Goal: Find contact information: Find contact information

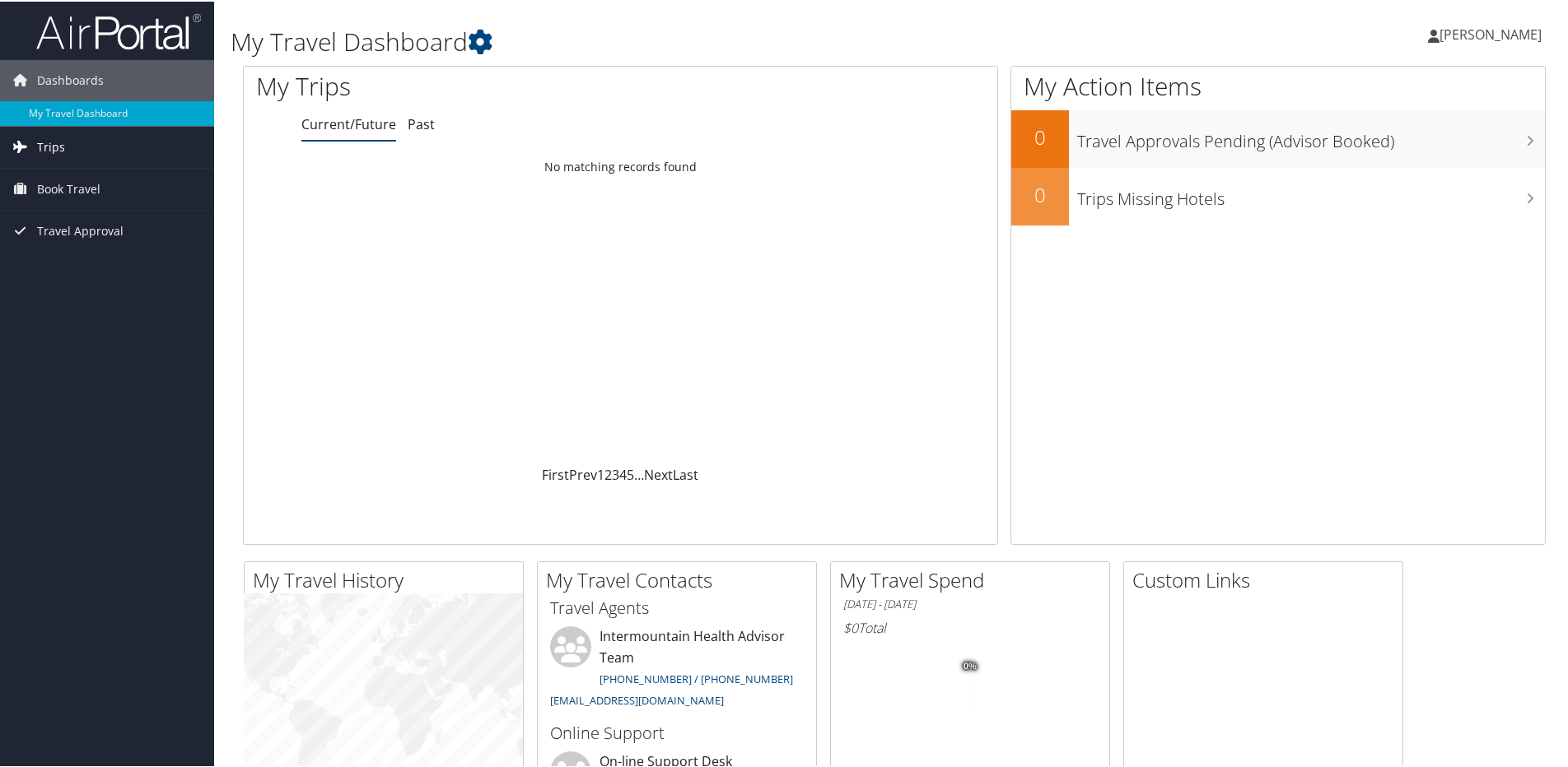
click at [34, 145] on link "Trips" at bounding box center [107, 145] width 214 height 41
click at [78, 183] on link "Current/Future Trips" at bounding box center [107, 178] width 214 height 25
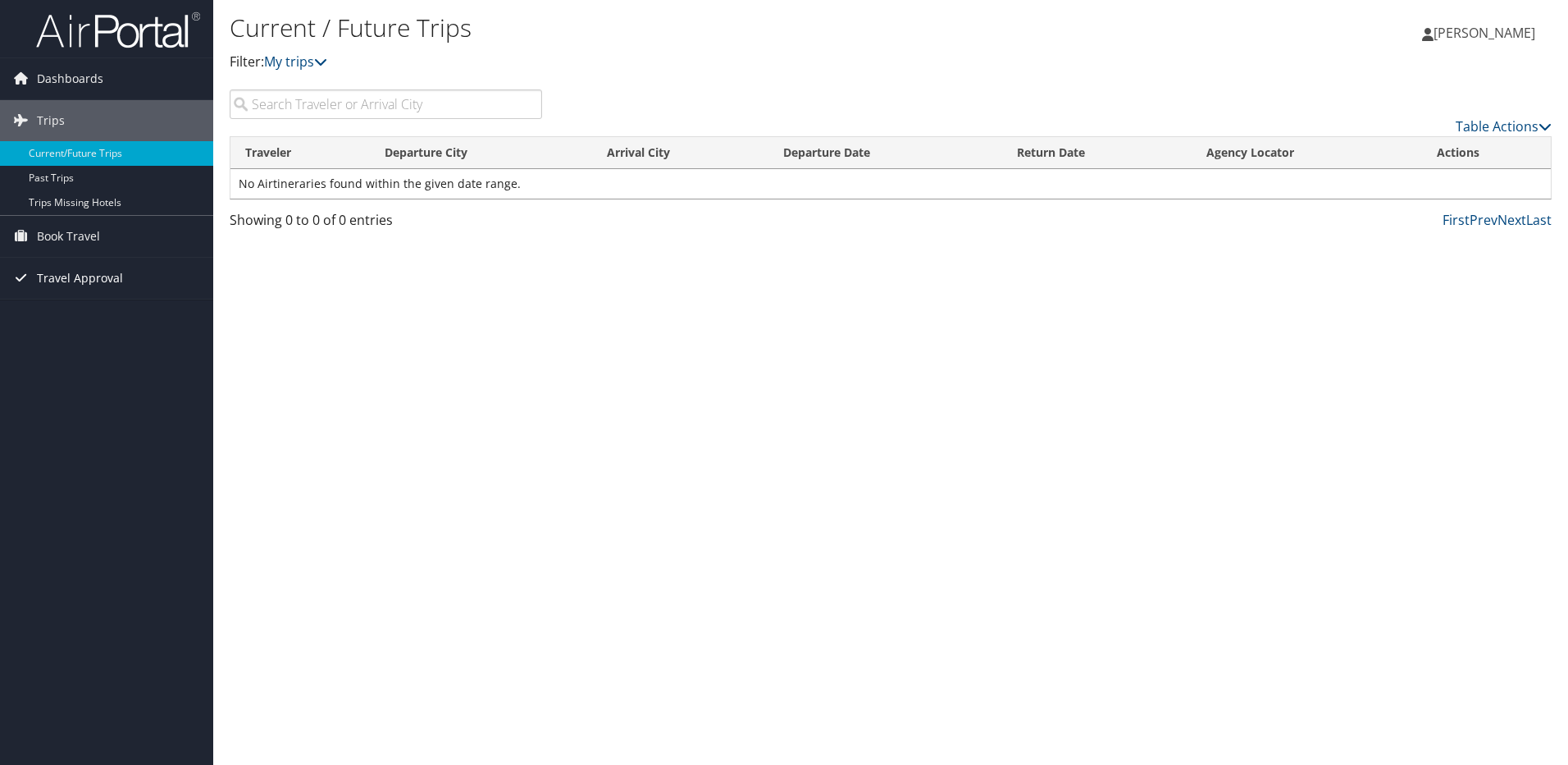
click at [47, 278] on span "Travel Approval" at bounding box center [80, 277] width 86 height 41
click at [48, 332] on link "Approved Trips" at bounding box center [106, 335] width 214 height 25
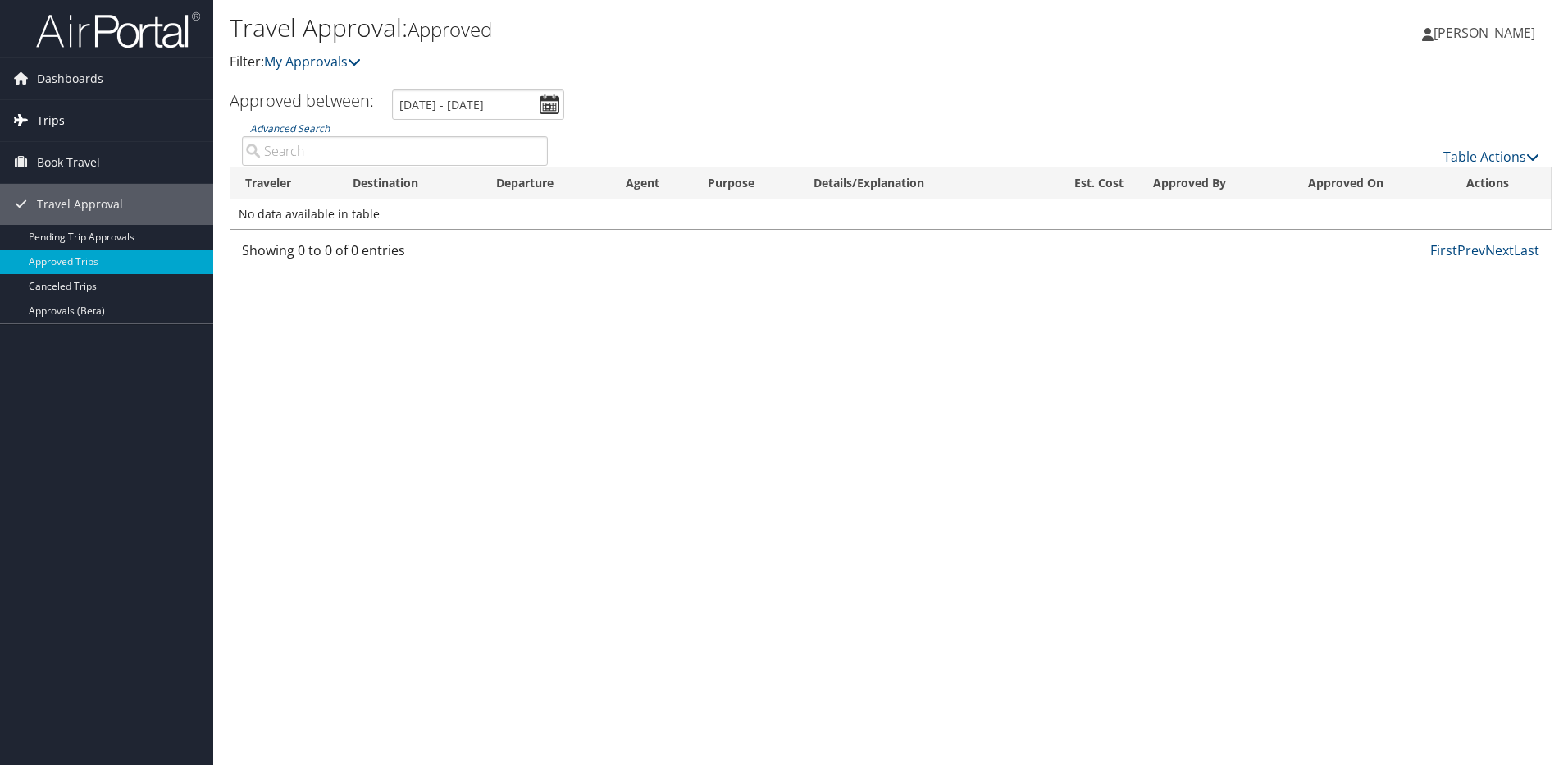
click at [49, 122] on span "Trips" at bounding box center [50, 120] width 28 height 41
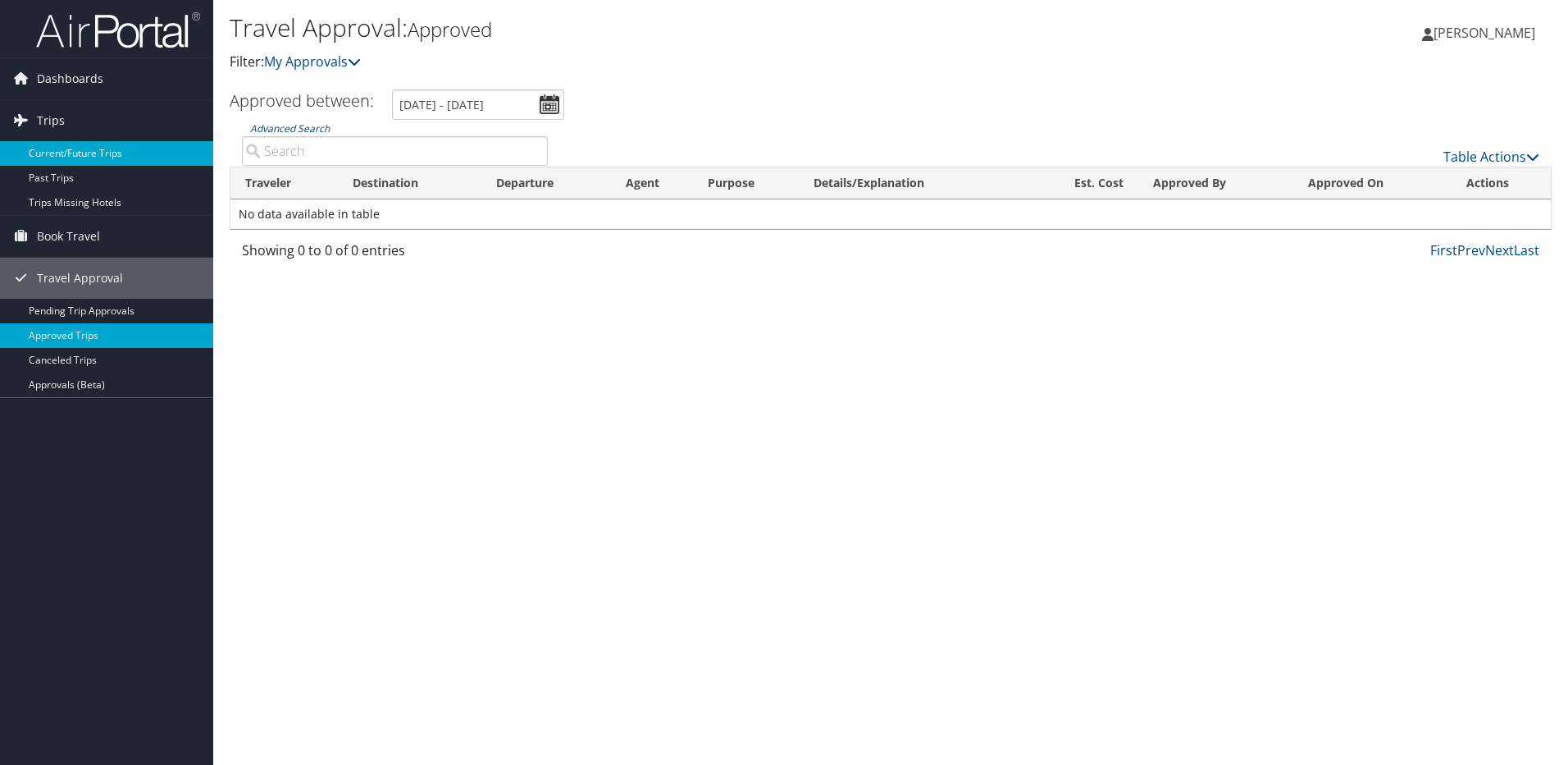
click at [85, 149] on link "Current/Future Trips" at bounding box center [106, 154] width 214 height 25
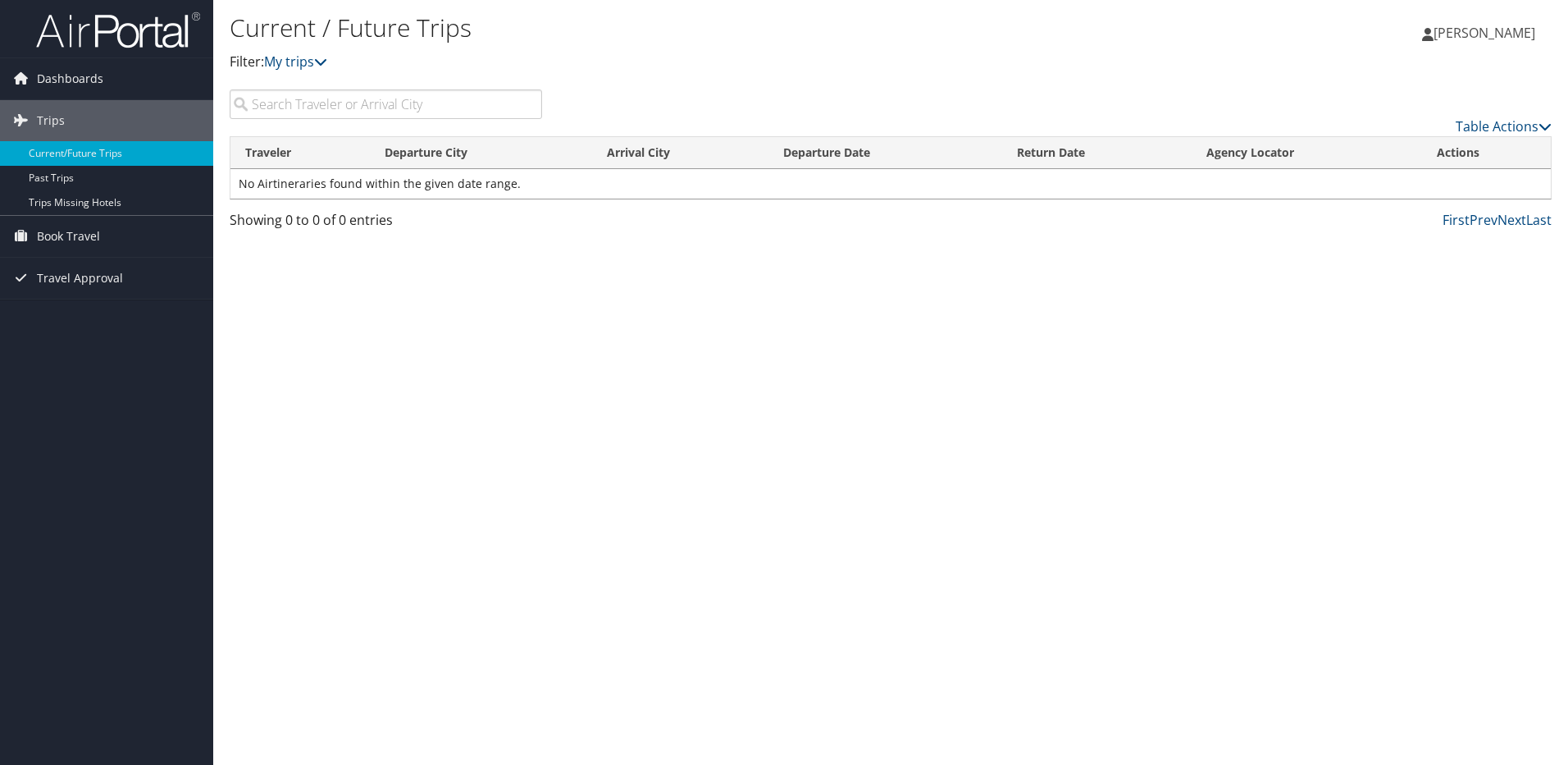
click at [1521, 32] on span "[PERSON_NAME]" at bounding box center [1484, 32] width 102 height 18
click at [1395, 147] on link "View Travel Profile" at bounding box center [1443, 145] width 183 height 28
click at [1517, 38] on span "[PERSON_NAME]" at bounding box center [1484, 32] width 102 height 18
click at [1401, 146] on link "View Travel Profile" at bounding box center [1443, 145] width 183 height 28
click at [44, 76] on span "Dashboards" at bounding box center [70, 78] width 66 height 41
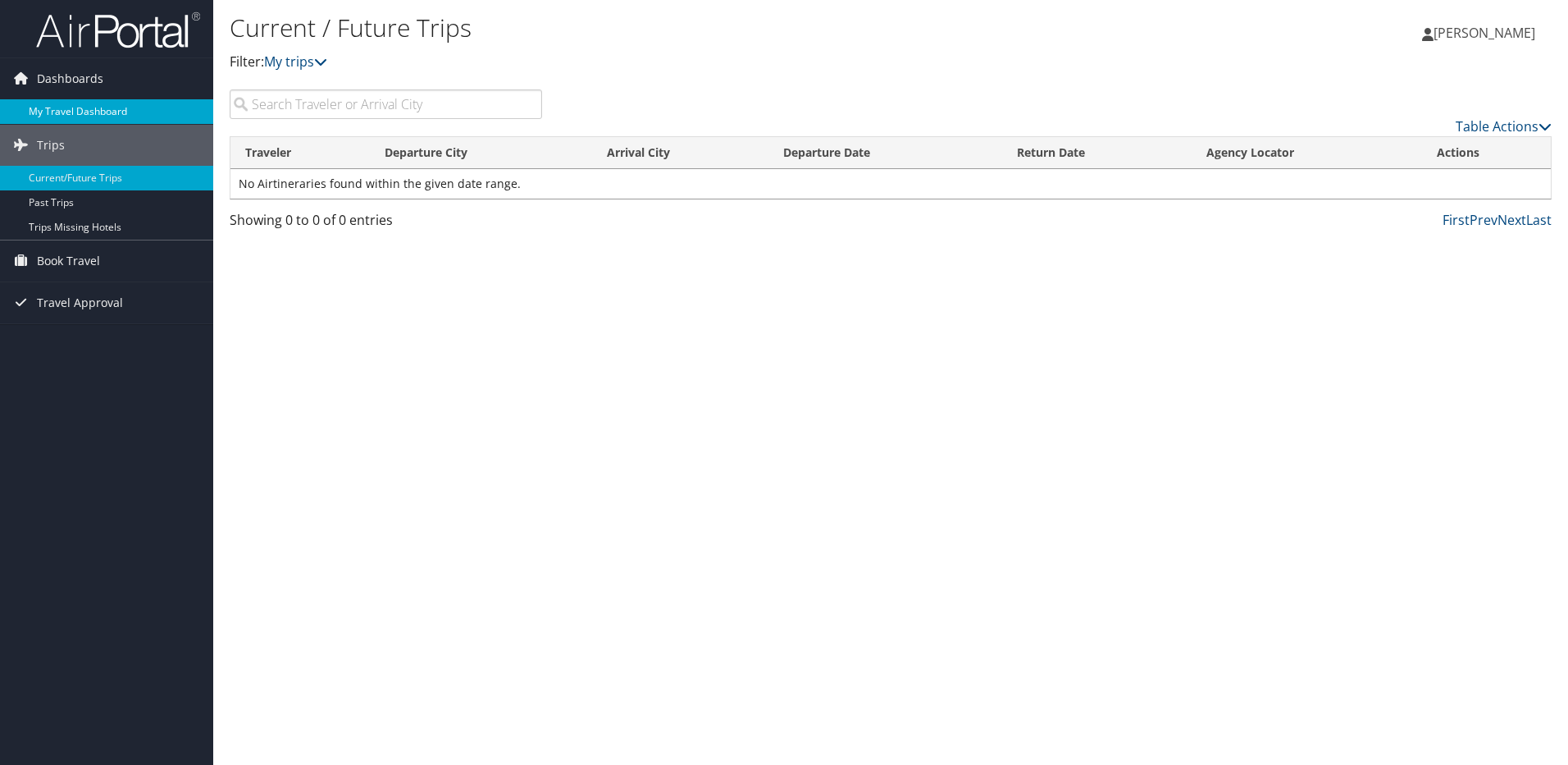
click at [66, 108] on link "My Travel Dashboard" at bounding box center [106, 112] width 214 height 25
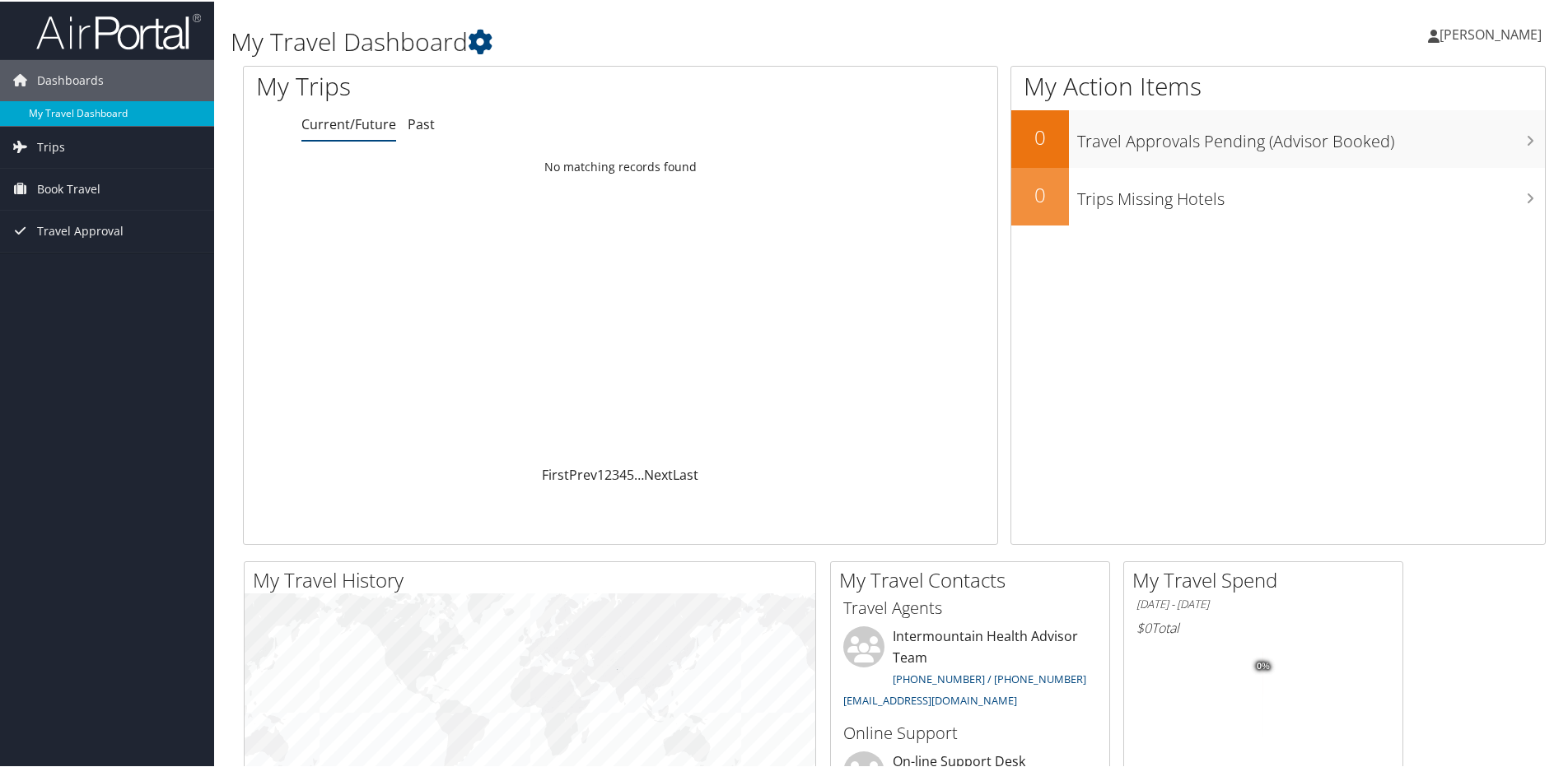
click at [75, 108] on link "My Travel Dashboard" at bounding box center [107, 112] width 214 height 25
click at [84, 225] on span "Travel Approval" at bounding box center [80, 229] width 87 height 41
click at [57, 333] on link "Approvals (Beta)" at bounding box center [107, 336] width 214 height 25
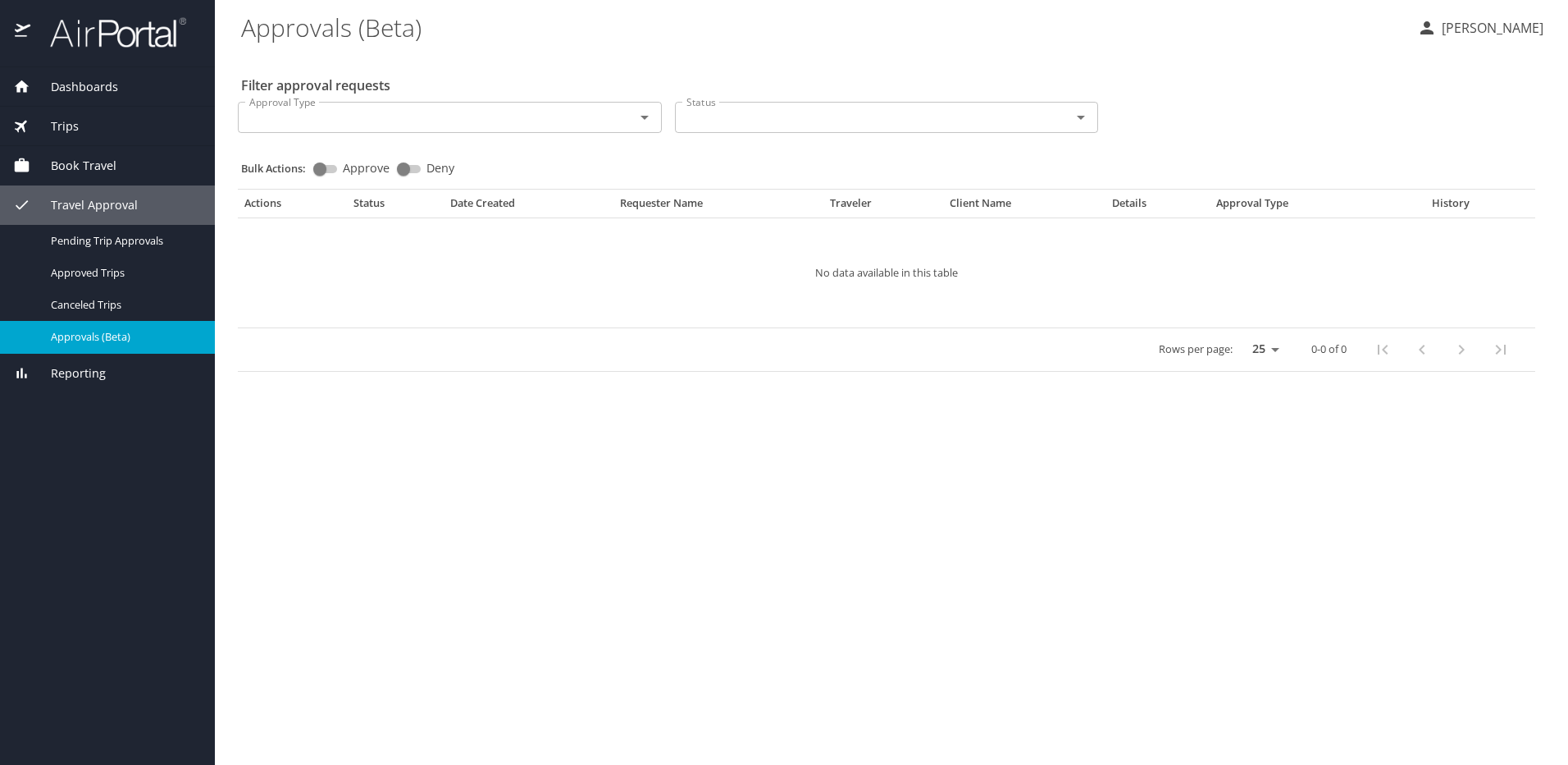
click at [71, 376] on span "Reporting" at bounding box center [67, 373] width 75 height 18
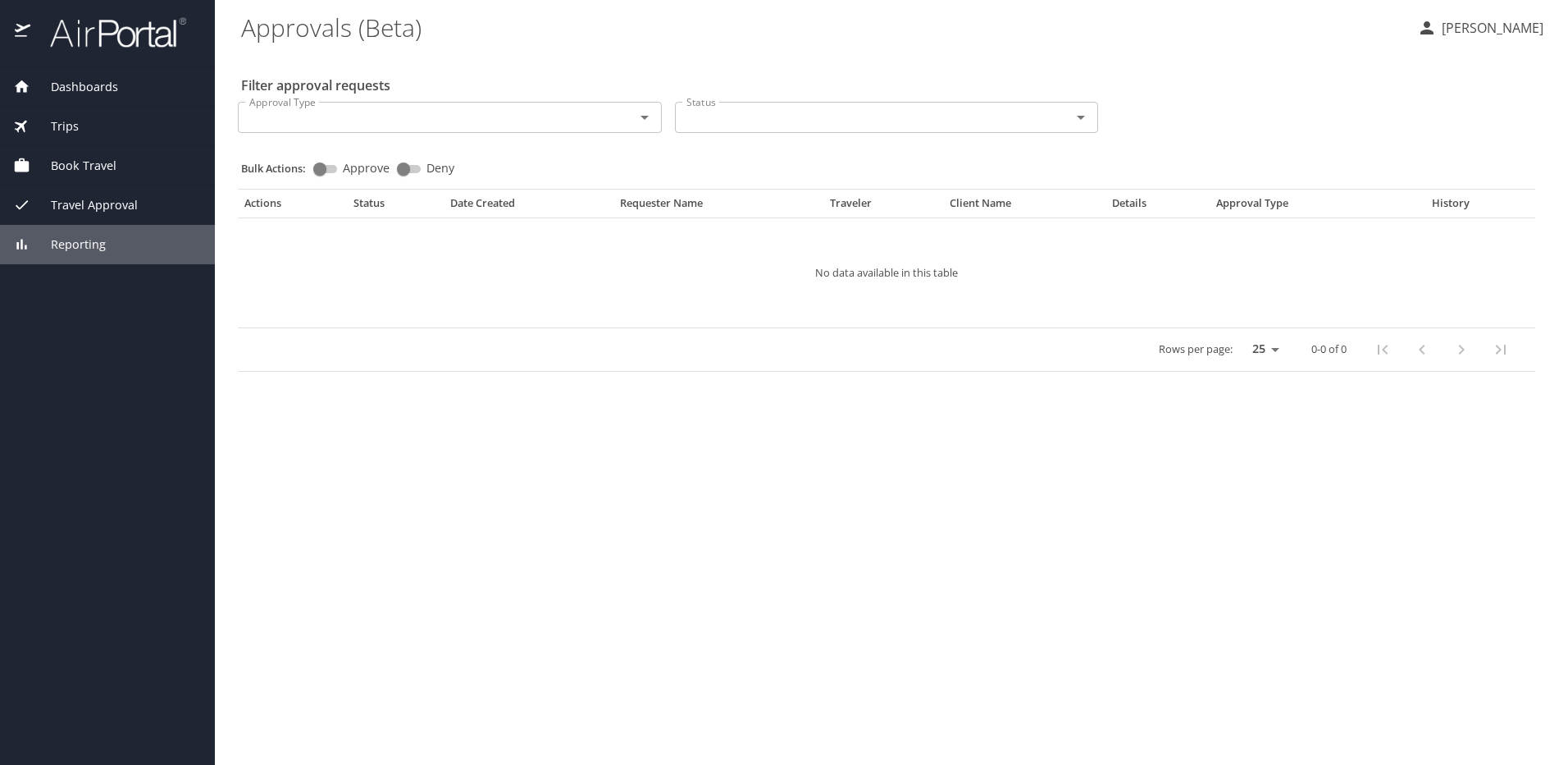
click at [78, 240] on span "Reporting" at bounding box center [67, 244] width 75 height 18
click at [62, 133] on span "Trips" at bounding box center [54, 126] width 48 height 18
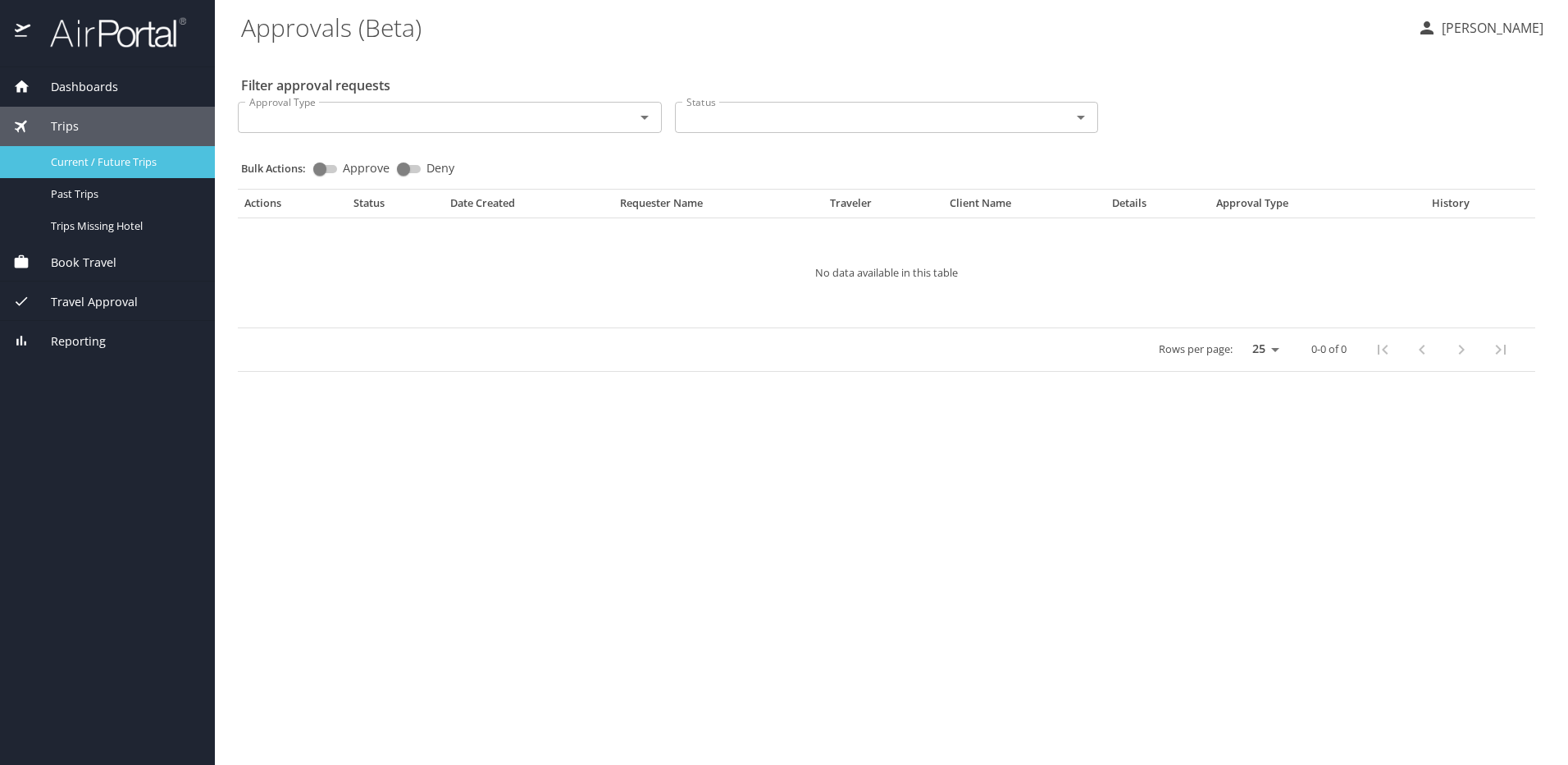
click at [95, 160] on span "Current / Future Trips" at bounding box center [123, 162] width 144 height 15
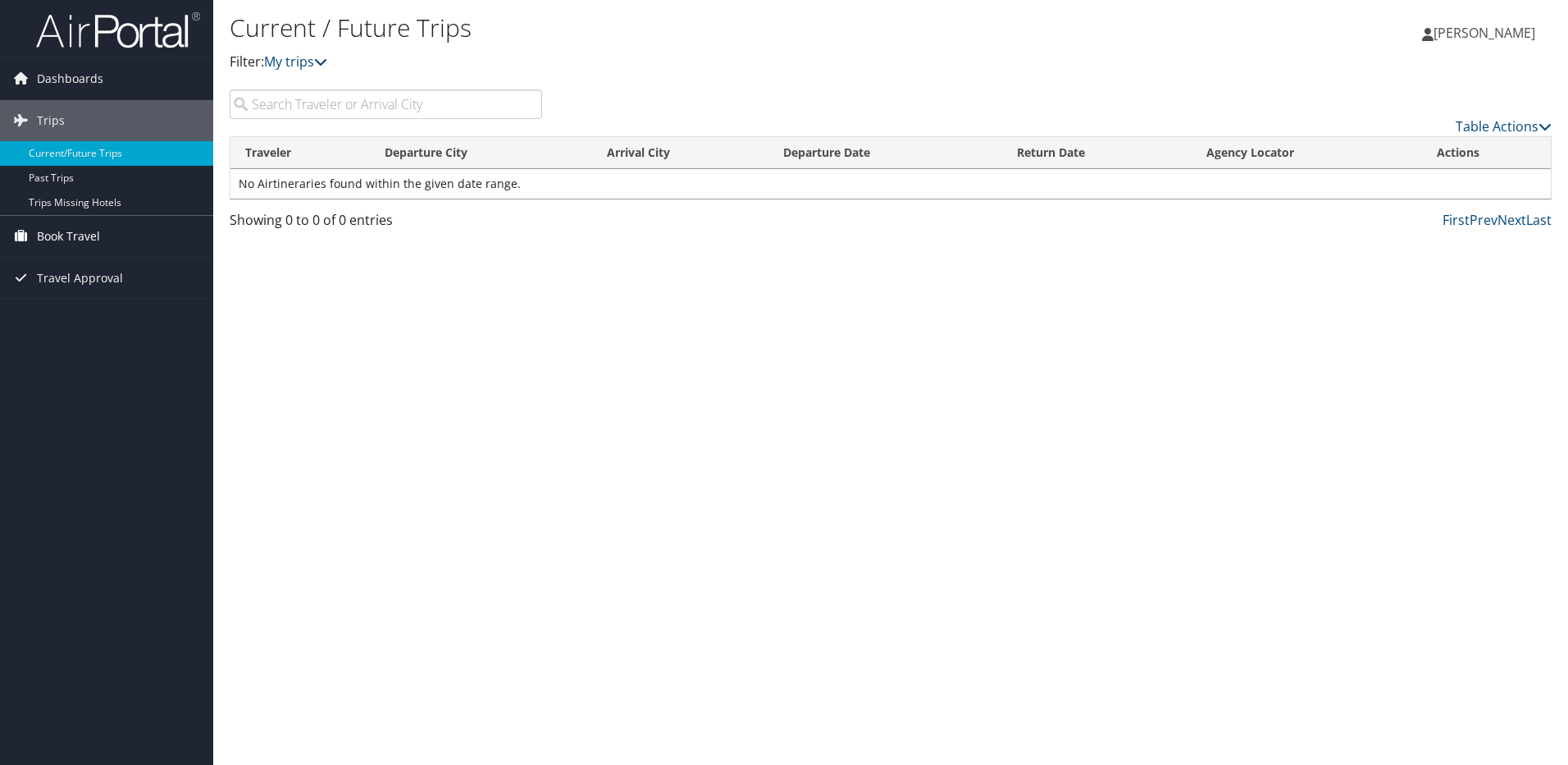
click at [59, 238] on span "Book Travel" at bounding box center [68, 236] width 64 height 41
click at [68, 318] on link "Book/Manage Online Trips" at bounding box center [106, 318] width 214 height 25
click at [62, 73] on span "Dashboards" at bounding box center [70, 78] width 66 height 41
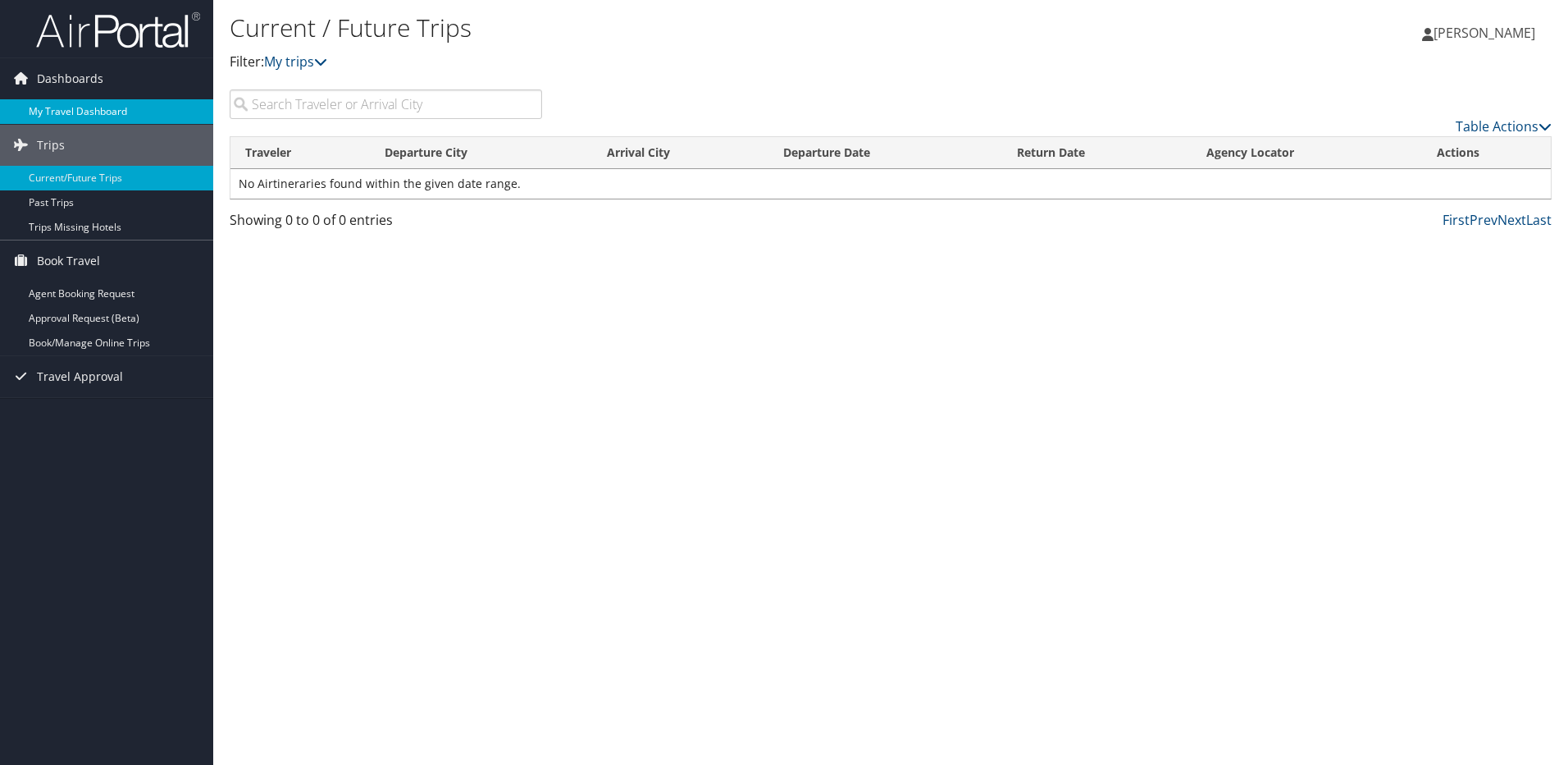
click at [63, 110] on link "My Travel Dashboard" at bounding box center [106, 112] width 214 height 25
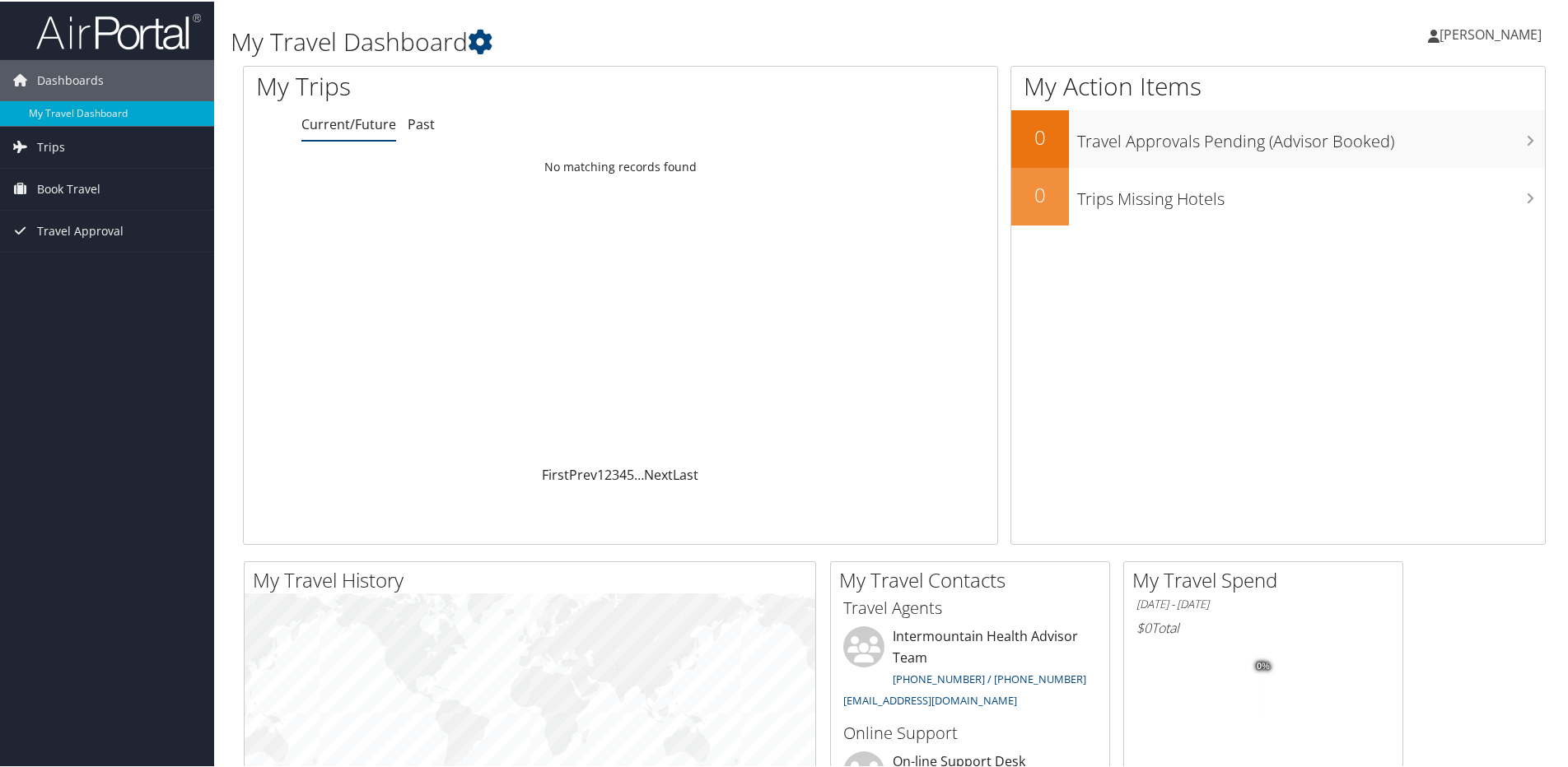
click at [1501, 30] on span "[PERSON_NAME]" at bounding box center [1490, 32] width 102 height 18
click at [1365, 88] on link "My Settings" at bounding box center [1446, 90] width 184 height 28
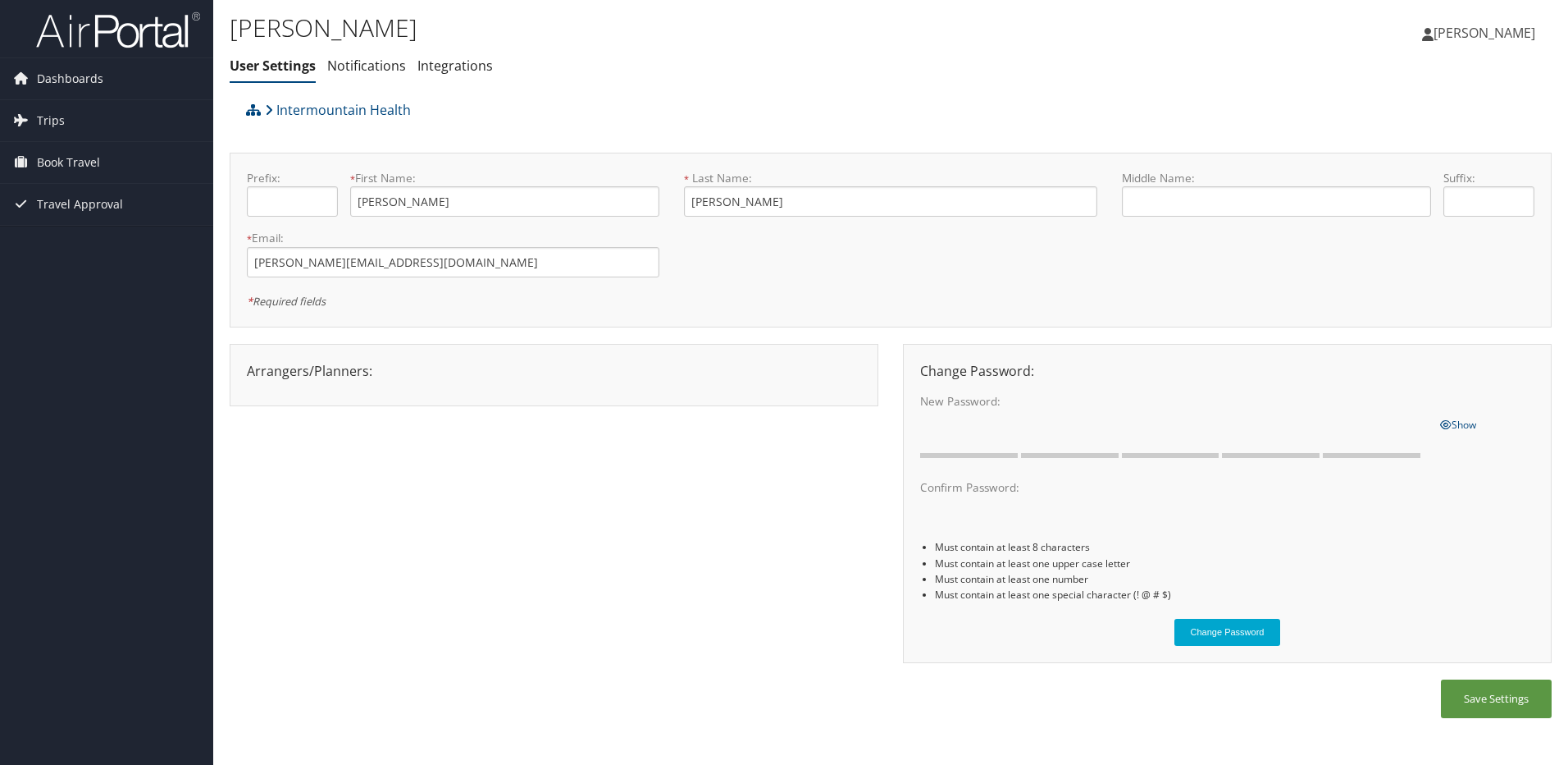
click at [1500, 33] on span "[PERSON_NAME]" at bounding box center [1484, 32] width 102 height 18
click at [458, 63] on link "Integrations" at bounding box center [455, 66] width 75 height 18
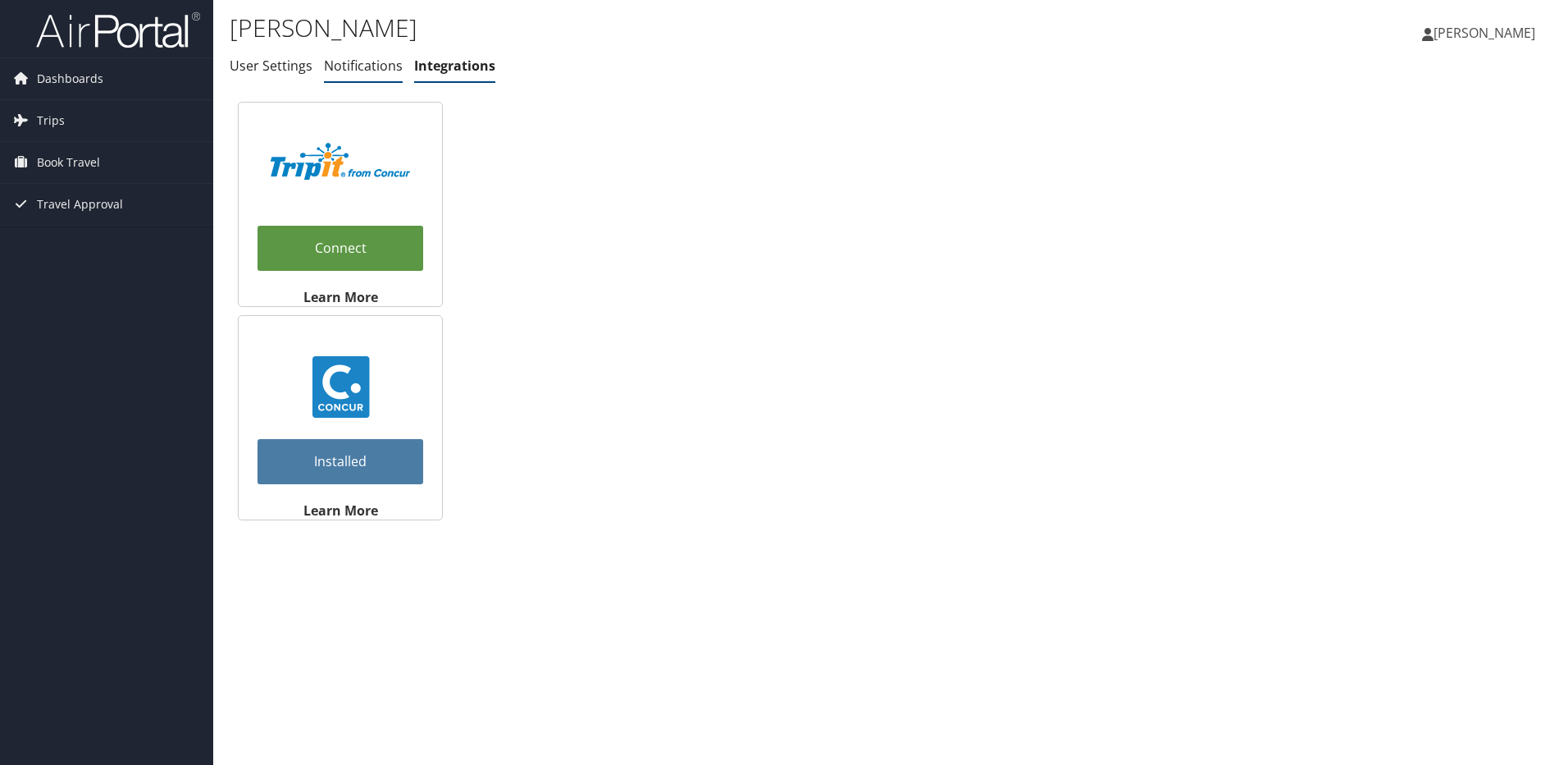
click at [371, 65] on link "Notifications" at bounding box center [363, 66] width 79 height 18
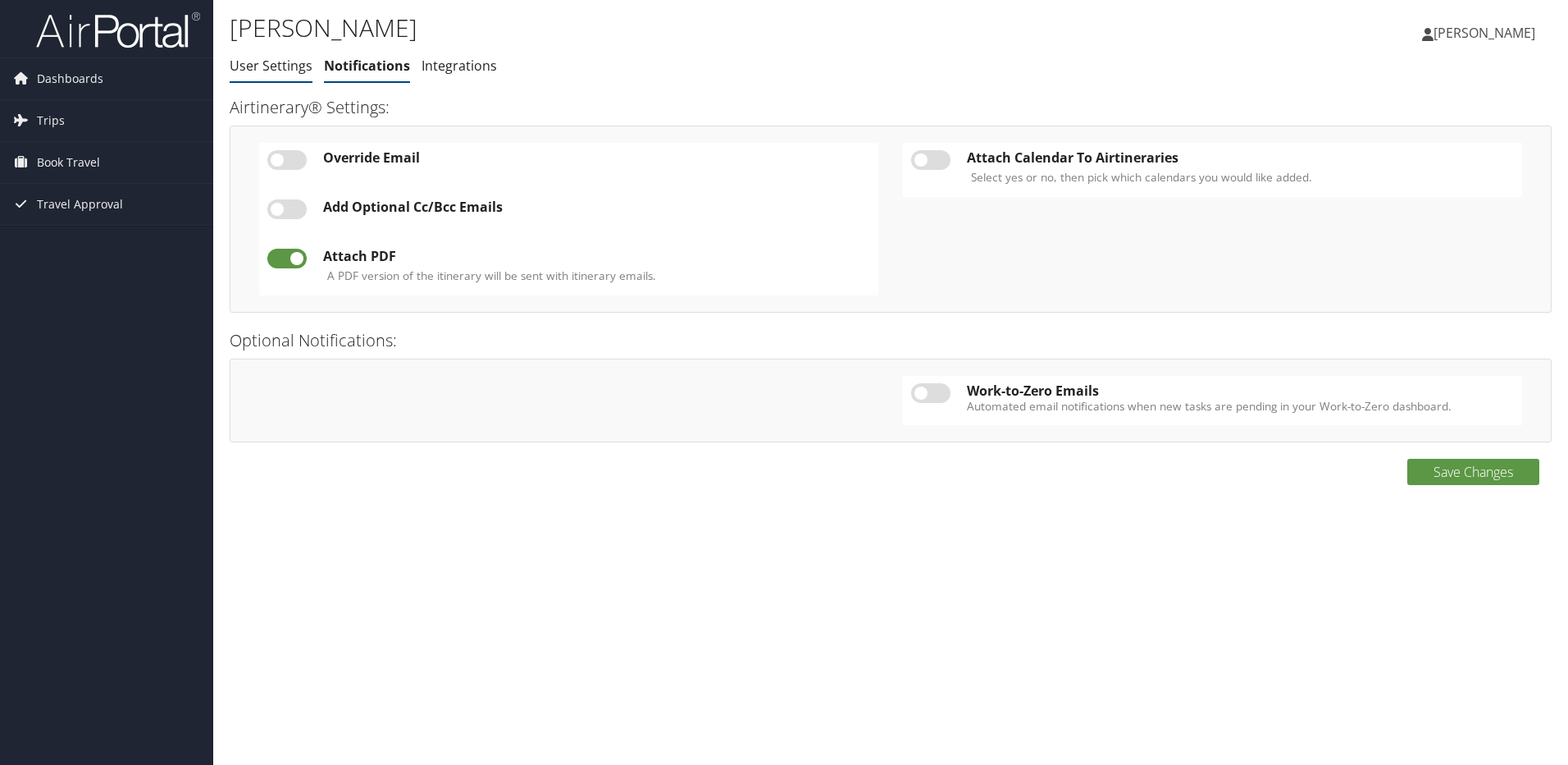
click at [283, 65] on link "User Settings" at bounding box center [271, 66] width 83 height 18
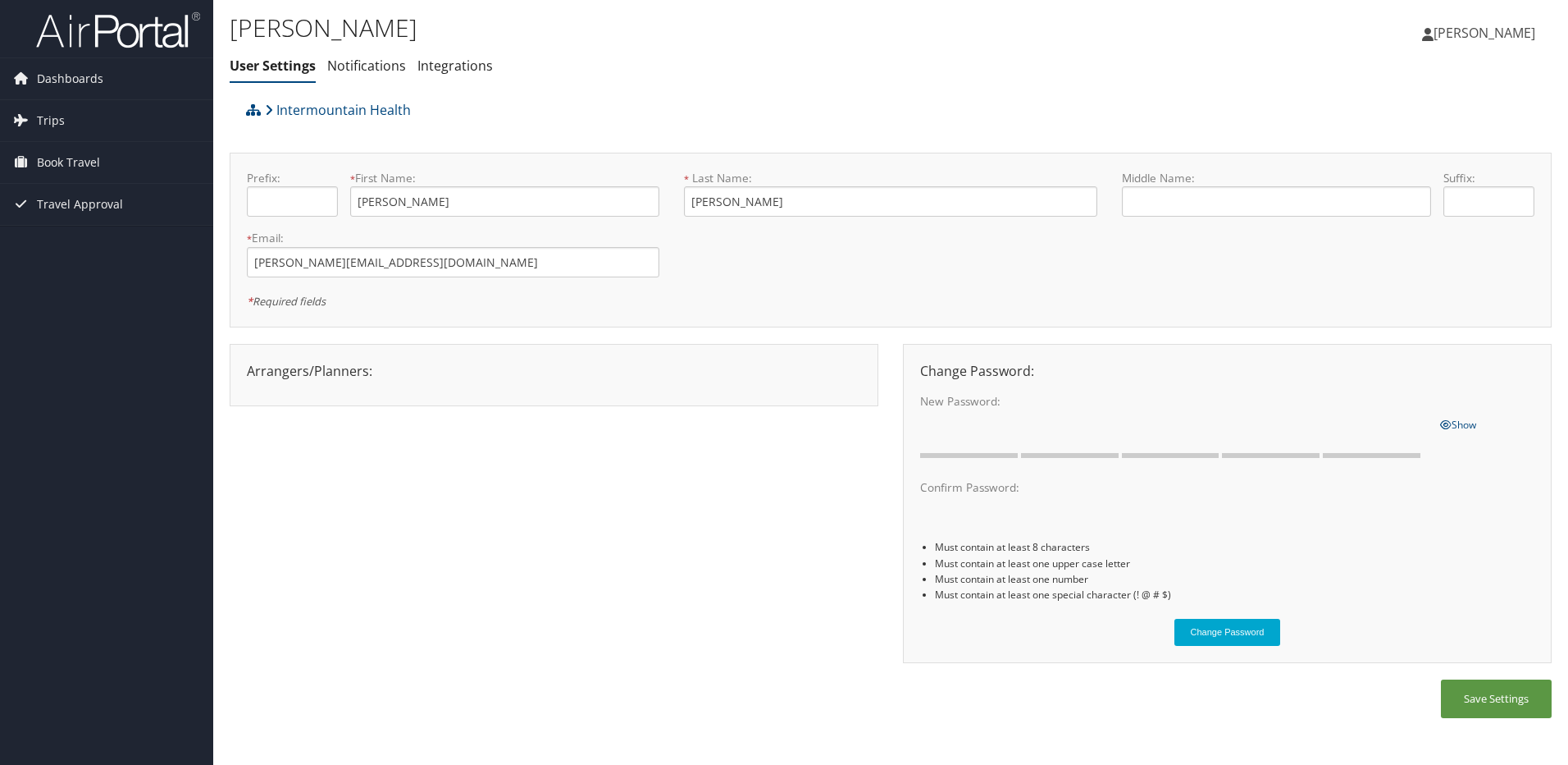
click at [1495, 31] on span "[PERSON_NAME]" at bounding box center [1484, 32] width 102 height 18
click at [1391, 119] on link "Travel Agency Contacts" at bounding box center [1443, 118] width 183 height 28
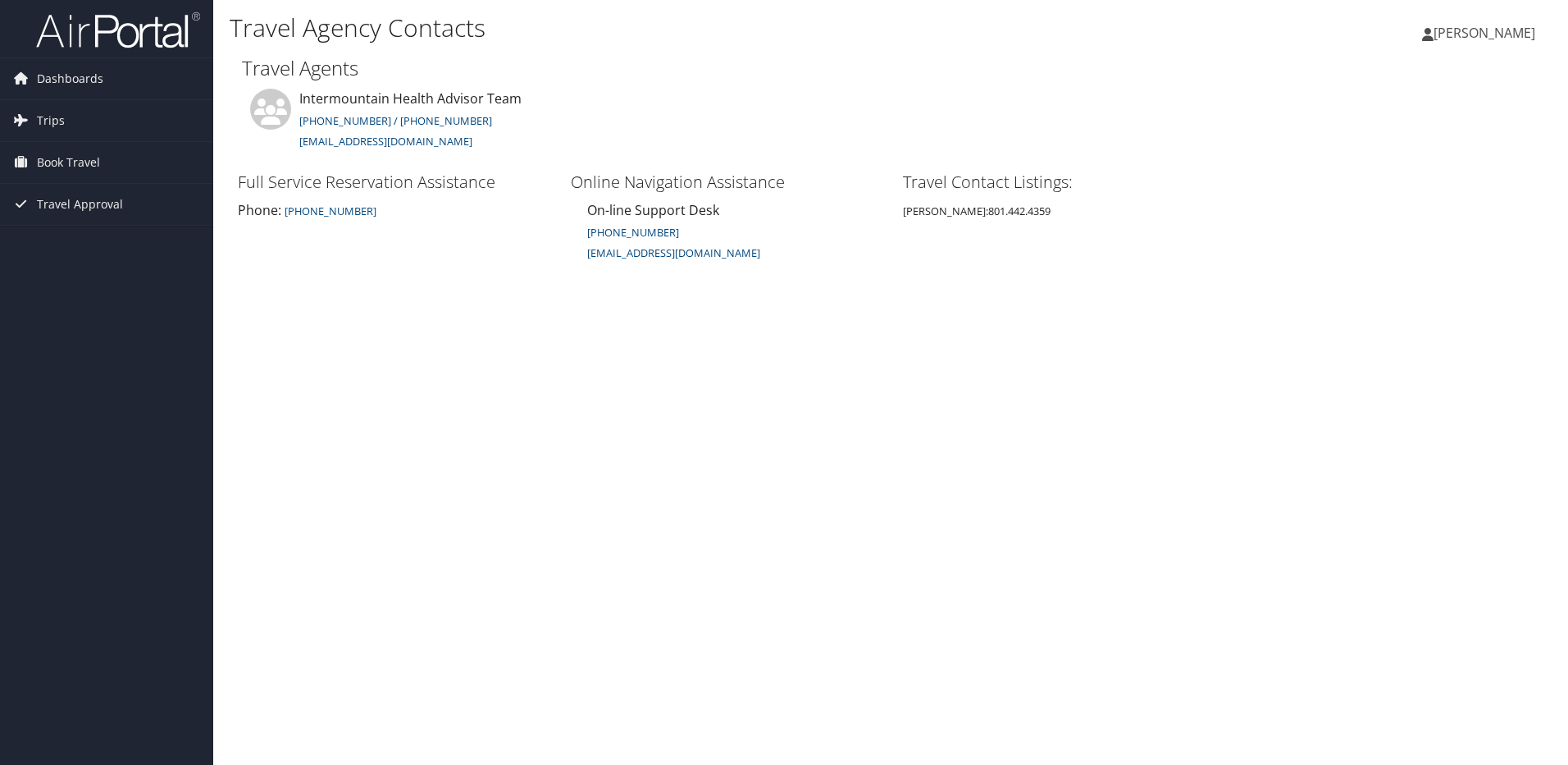
click at [445, 361] on div "Travel Agency Contacts [PERSON_NAME] [PERSON_NAME] My Settings Travel Agency Co…" at bounding box center [891, 382] width 1355 height 765
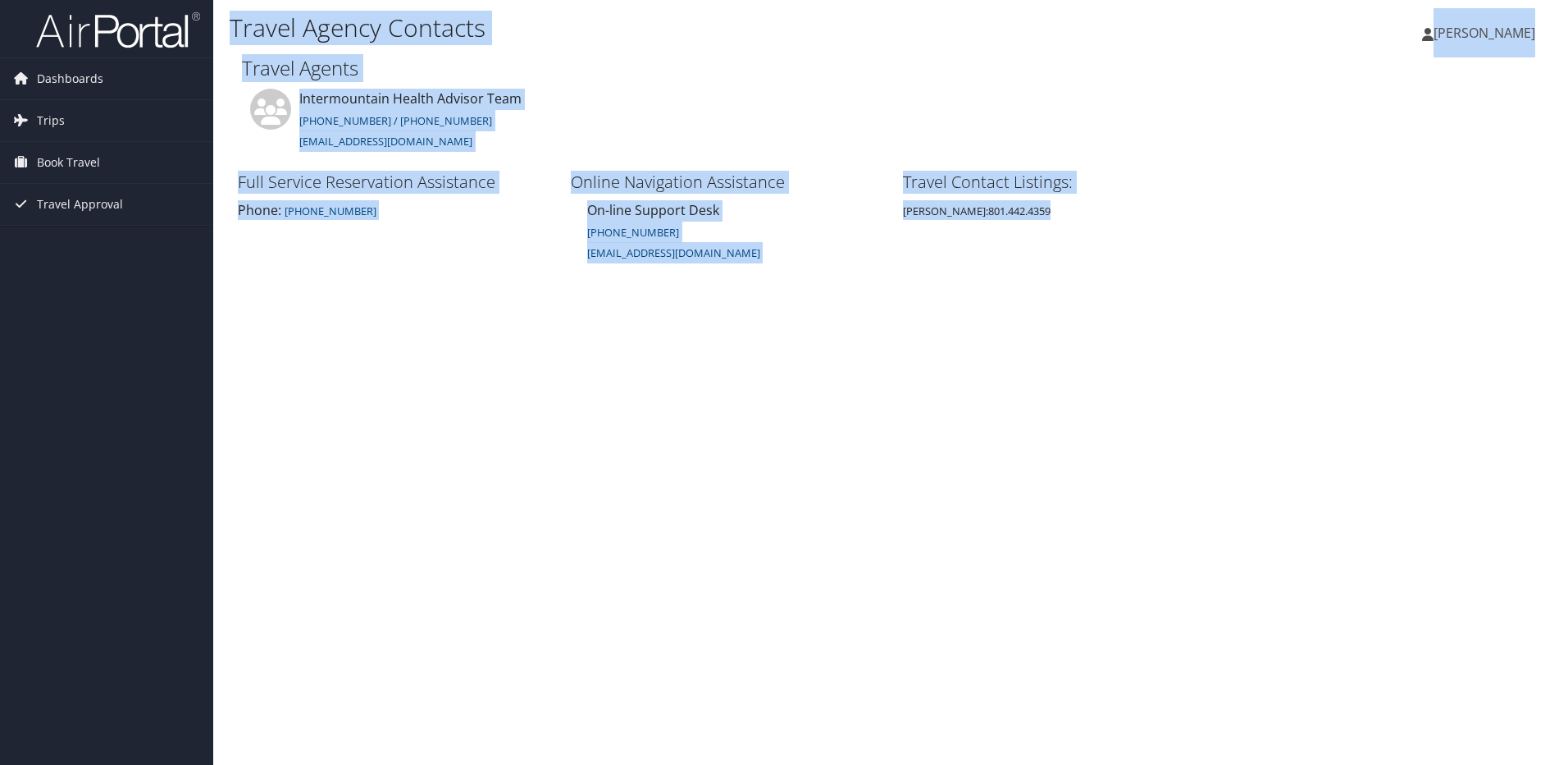
drag, startPoint x: 227, startPoint y: 27, endPoint x: 1086, endPoint y: 215, distance: 879.3
click at [1086, 215] on div "Travel Agency Contacts [PERSON_NAME] [PERSON_NAME] My Settings Travel Agency Co…" at bounding box center [891, 382] width 1355 height 765
copy div "Travel Agency Contacts [PERSON_NAME] [PERSON_NAME] My Settings Travel Agency Co…"
